Goal: Task Accomplishment & Management: Manage account settings

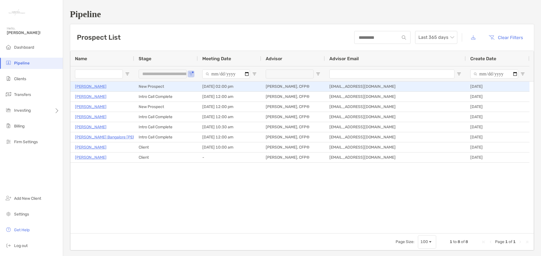
click at [93, 86] on p "[PERSON_NAME]" at bounding box center [91, 86] width 32 height 7
click at [95, 87] on p "[PERSON_NAME]" at bounding box center [91, 86] width 32 height 7
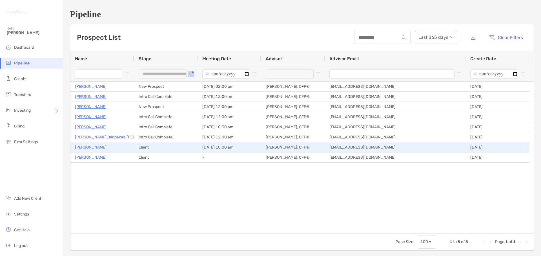
click at [88, 148] on p "[PERSON_NAME]" at bounding box center [91, 147] width 32 height 7
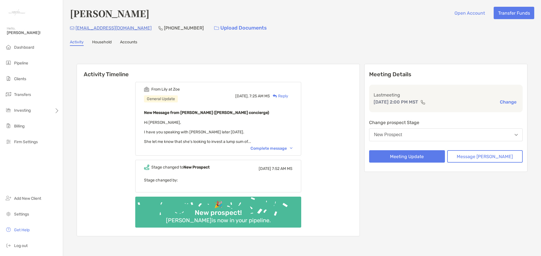
click at [284, 149] on div "Complete message" at bounding box center [271, 148] width 42 height 5
click at [105, 43] on link "Household" at bounding box center [101, 43] width 19 height 6
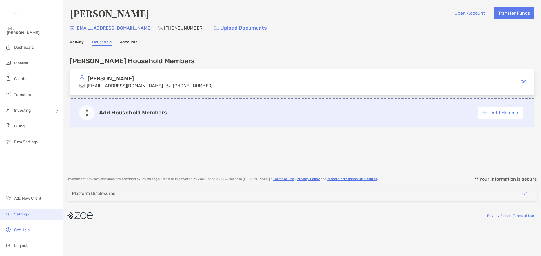
click at [32, 215] on li "Settings" at bounding box center [31, 214] width 63 height 11
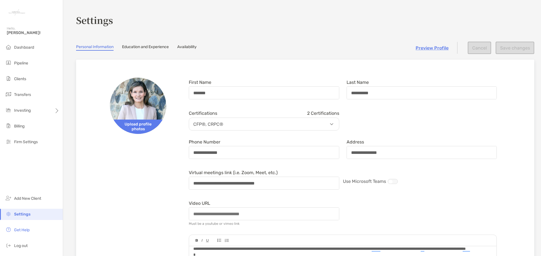
click at [426, 48] on link "Preview Profile" at bounding box center [431, 47] width 33 height 5
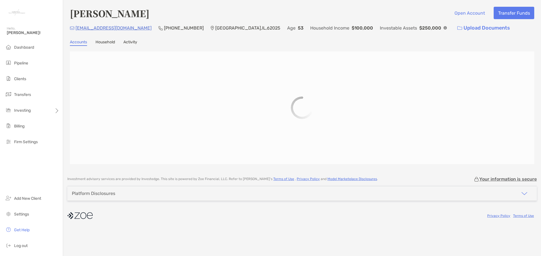
click at [129, 43] on link "Activity" at bounding box center [130, 43] width 14 height 6
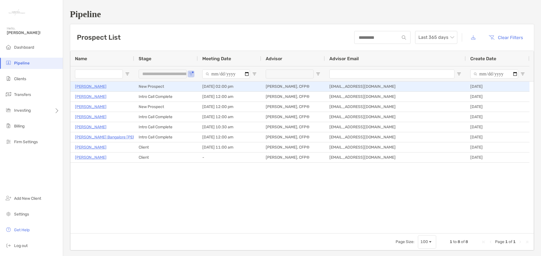
click at [88, 87] on p "[PERSON_NAME]" at bounding box center [91, 86] width 32 height 7
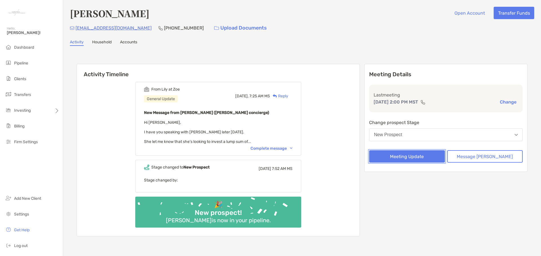
click at [413, 156] on button "Meeting Update" at bounding box center [406, 156] width 75 height 12
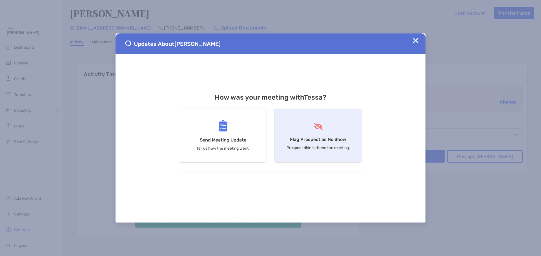
click at [333, 141] on h4 "Flag Prospect as No Show" at bounding box center [318, 139] width 56 height 5
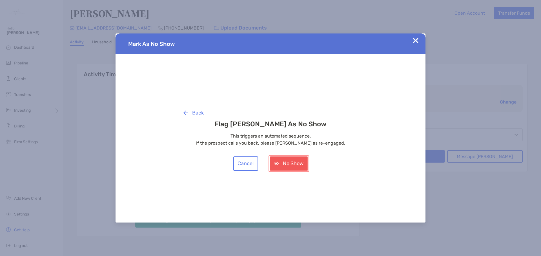
click at [287, 161] on button "No Show" at bounding box center [289, 164] width 38 height 14
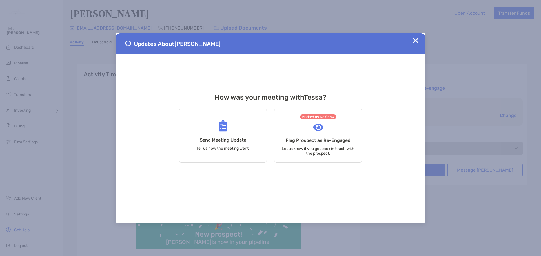
click at [415, 39] on img at bounding box center [416, 41] width 6 height 6
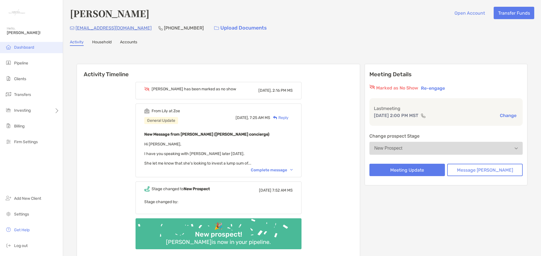
click at [16, 49] on span "Dashboard" at bounding box center [24, 47] width 20 height 5
